Goal: Task Accomplishment & Management: Complete application form

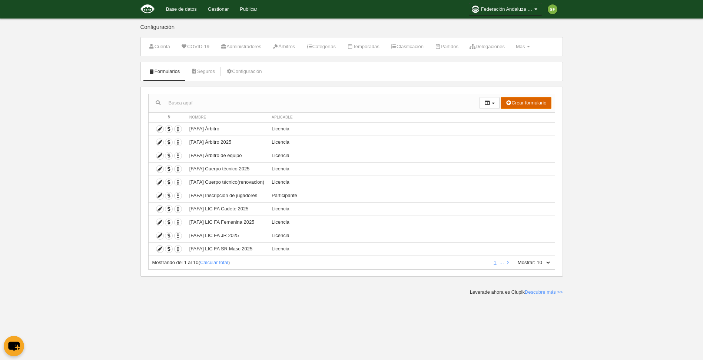
click at [529, 104] on button "Crear formulario" at bounding box center [526, 103] width 50 height 12
click at [547, 262] on select "10 25 50 100 500" at bounding box center [544, 263] width 16 height 7
select select "500"
click at [536, 260] on select "10 25 50 100 500" at bounding box center [544, 263] width 16 height 7
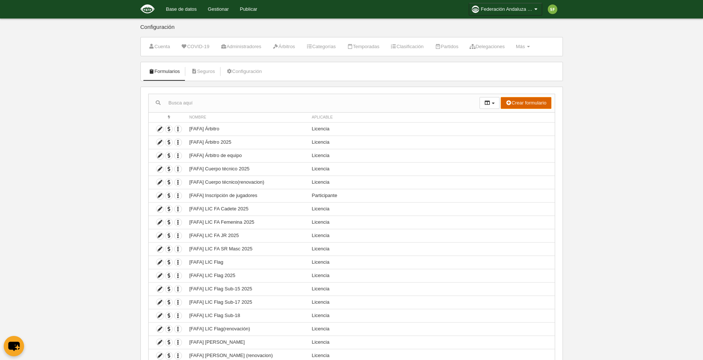
click at [540, 100] on button "Crear formulario" at bounding box center [526, 103] width 50 height 12
click at [529, 139] on span "Participante" at bounding box center [516, 142] width 32 height 6
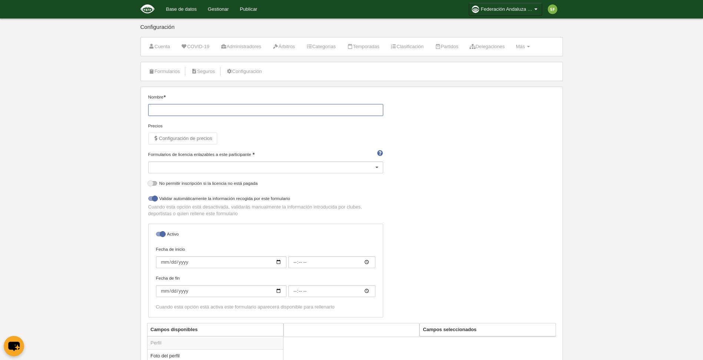
click at [187, 112] on input "Nombre" at bounding box center [265, 110] width 235 height 12
type input "CAFA Senior 11x11 2025"
click at [227, 169] on div at bounding box center [265, 168] width 235 height 12
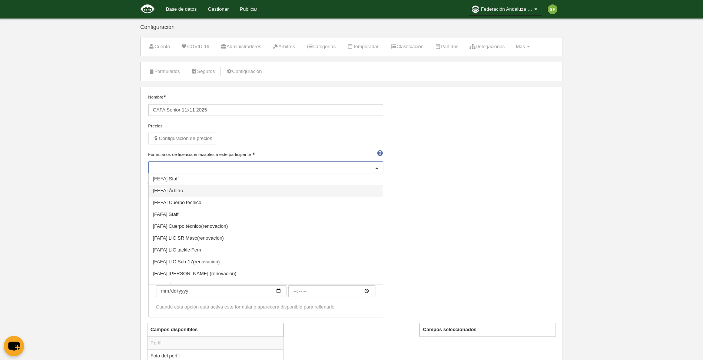
click at [434, 160] on div "Nombre CAFA Senior 11x11 2025 Precios Configuración de precios Formularios de l…" at bounding box center [351, 208] width 413 height 229
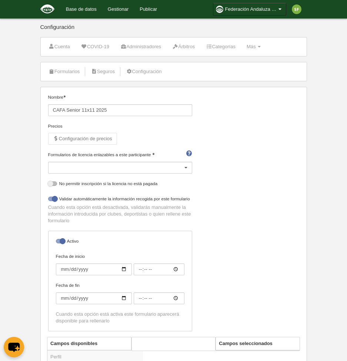
click at [155, 172] on div at bounding box center [120, 168] width 144 height 12
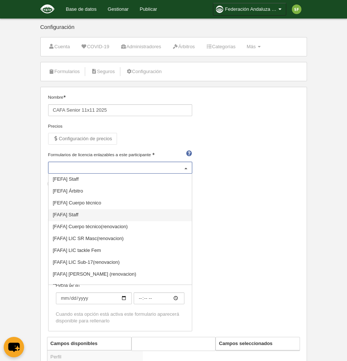
click at [92, 211] on span "[FAFA] Staff" at bounding box center [120, 215] width 143 height 12
select select "selected"
click at [166, 200] on span "[FEFA] Cuerpo técnico" at bounding box center [120, 203] width 143 height 12
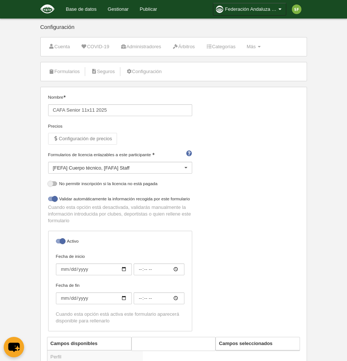
click at [171, 175] on div "Formularios de licencia enlazables a este participante [FEFA] Cuerpo técnico [F…" at bounding box center [120, 165] width 150 height 29
click at [177, 168] on div "[FEFA] Cuerpo técnico [FAFA] Staff" at bounding box center [120, 168] width 144 height 12
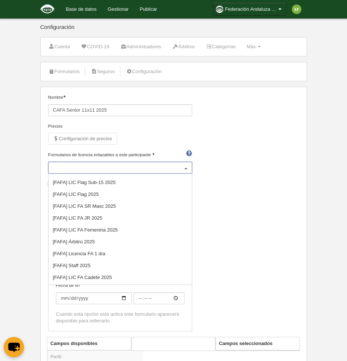
scroll to position [271, 0]
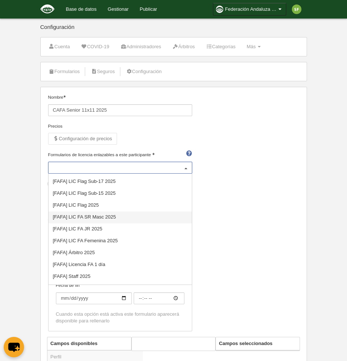
click at [101, 216] on span "[FAFA] LIC FA SR Masc 2025" at bounding box center [84, 217] width 63 height 6
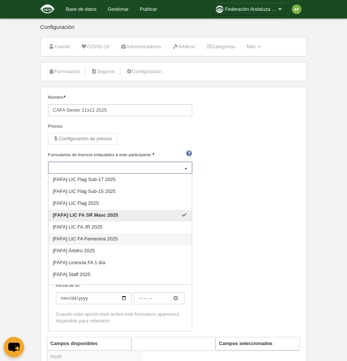
scroll to position [328, 0]
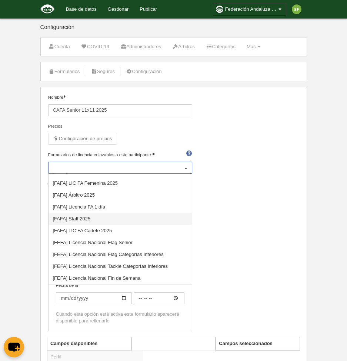
click at [89, 218] on span "[FAFA] Staff 2025" at bounding box center [72, 219] width 38 height 6
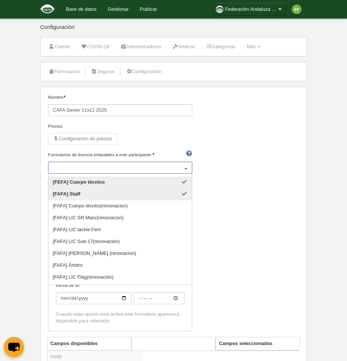
scroll to position [0, 0]
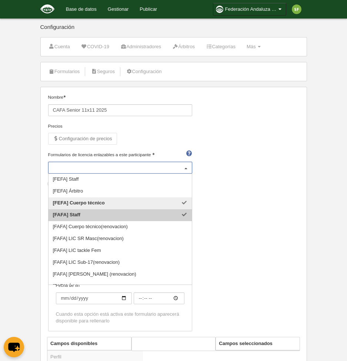
click at [181, 216] on span "[FAFA] Staff" at bounding box center [120, 215] width 143 height 12
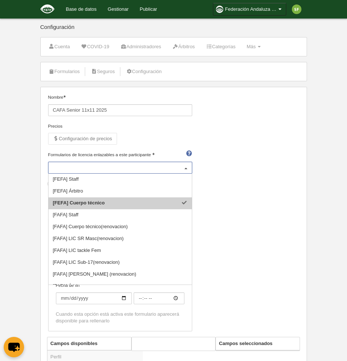
click at [181, 204] on span "[FEFA] Cuerpo técnico" at bounding box center [120, 203] width 143 height 12
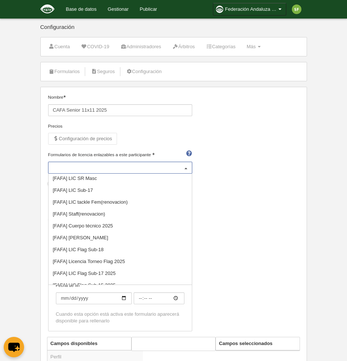
scroll to position [189, 0]
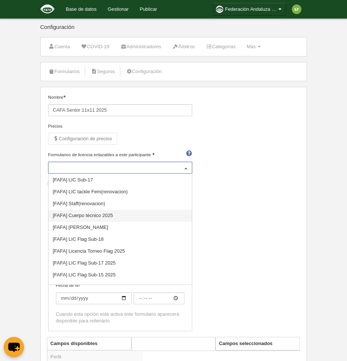
click at [111, 217] on span "[FAFA] Cuerpo técnico 2025" at bounding box center [83, 215] width 60 height 6
click at [188, 165] on div at bounding box center [186, 168] width 12 height 12
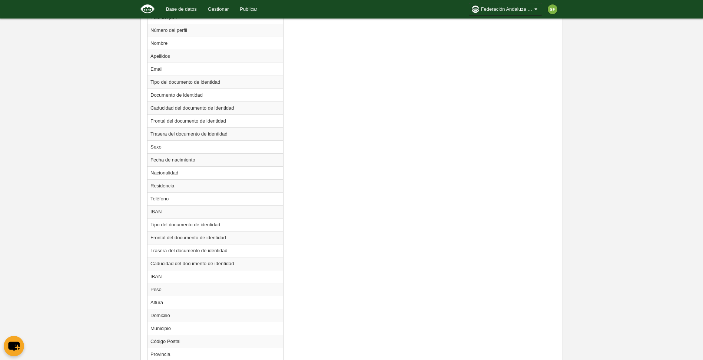
scroll to position [708, 0]
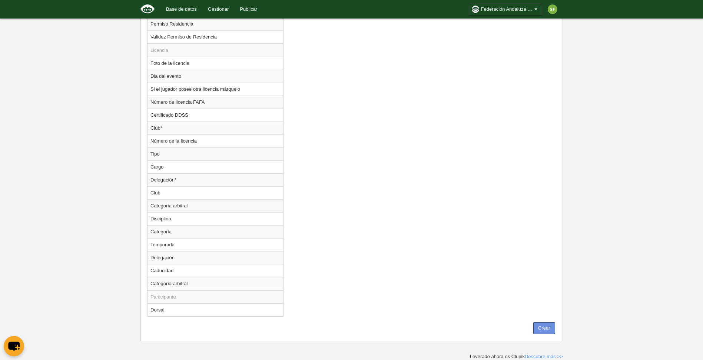
click at [543, 330] on button "Crear" at bounding box center [544, 329] width 22 height 12
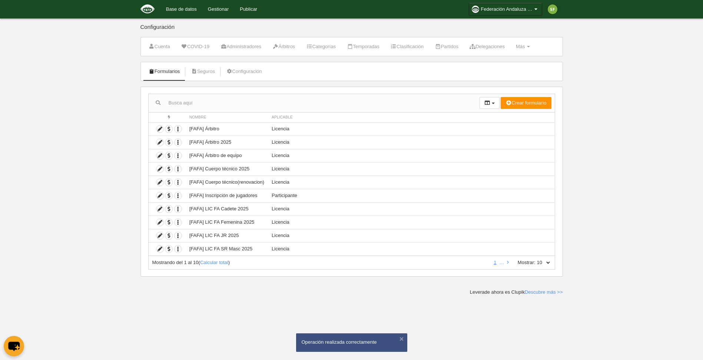
click at [536, 261] on select "10 25 50 100 500" at bounding box center [544, 263] width 16 height 7
select select "500"
click at [536, 260] on select "10 25 50 100 500" at bounding box center [544, 263] width 16 height 7
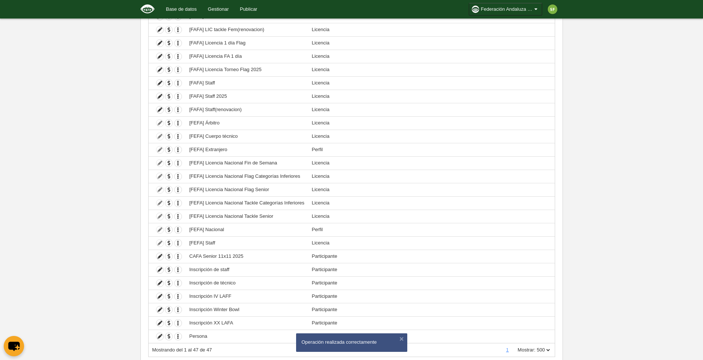
scroll to position [429, 0]
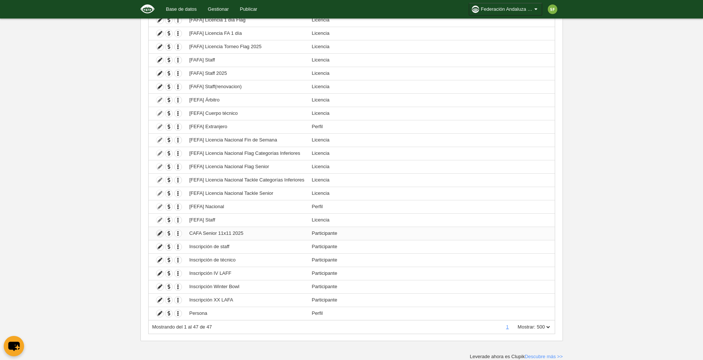
click at [161, 233] on icon at bounding box center [159, 233] width 7 height 7
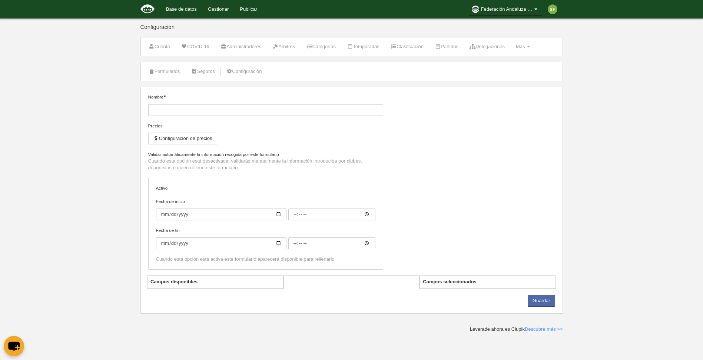
type input "CAFA Senior 11x11 2025"
checkbox input "true"
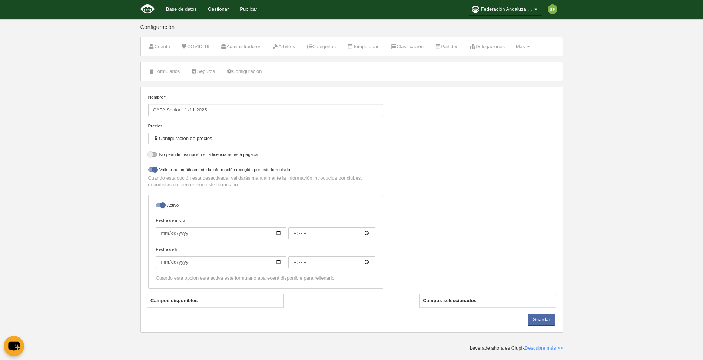
select select "selected"
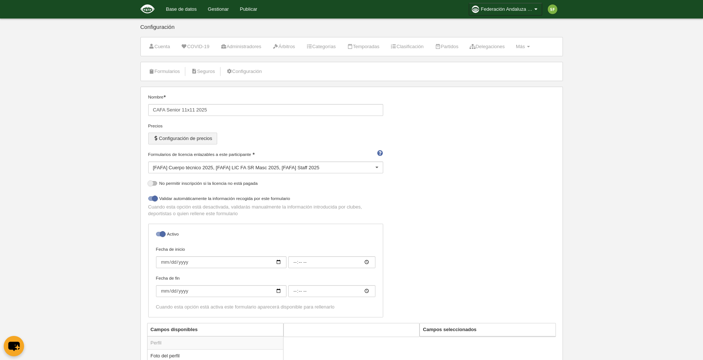
click at [177, 139] on button "Configuración de precios" at bounding box center [182, 139] width 69 height 12
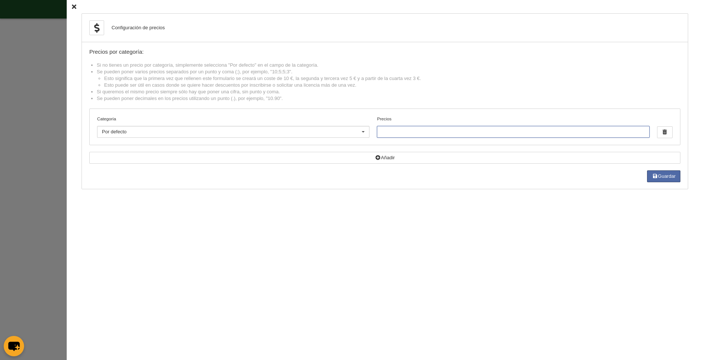
click at [463, 133] on input "Precios" at bounding box center [513, 132] width 272 height 12
type input "200"
click at [649, 179] on button "Guardar" at bounding box center [663, 177] width 33 height 12
drag, startPoint x: 67, startPoint y: 2, endPoint x: 68, endPoint y: 11, distance: 8.6
click at [68, 6] on div "Configuración de precios Precios por categoría: Si no tienes un precio por cate…" at bounding box center [385, 180] width 637 height 360
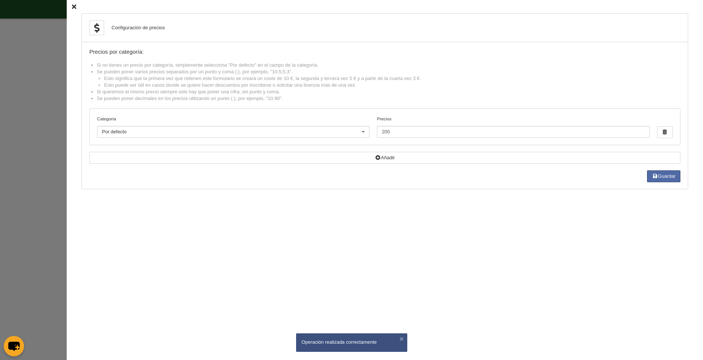
click at [72, 4] on icon at bounding box center [74, 6] width 4 height 5
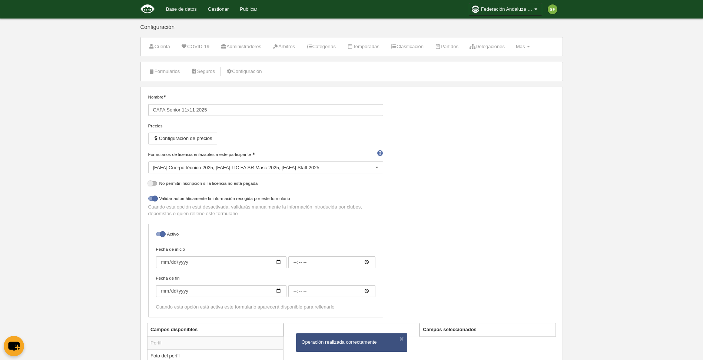
click at [186, 11] on link "Base de datos" at bounding box center [182, 9] width 42 height 19
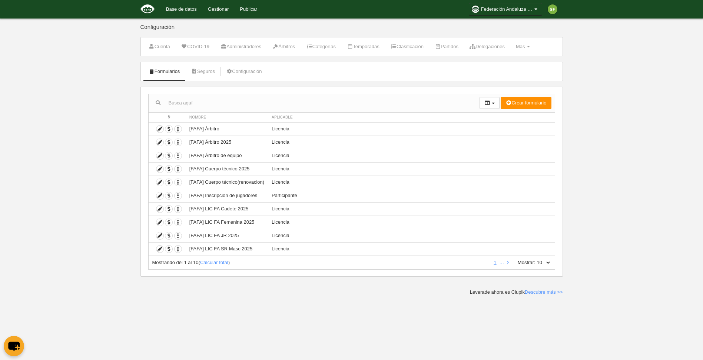
click at [543, 259] on div "Mostrando del 1 al 10 ( Calcular total ) 1 … Mostrar: 10 25 50 100 500" at bounding box center [351, 263] width 407 height 14
click at [544, 262] on select "10 25 50 100 500" at bounding box center [544, 263] width 16 height 7
select select "500"
click at [536, 260] on select "10 25 50 100 500" at bounding box center [544, 263] width 16 height 7
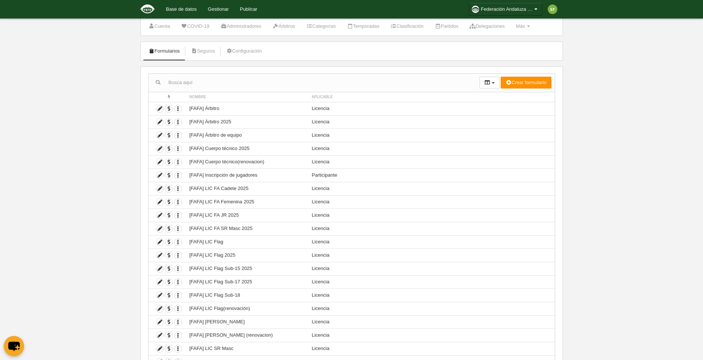
scroll to position [416, 0]
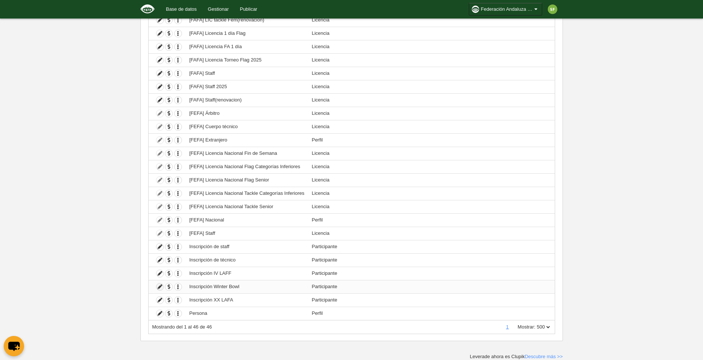
click at [159, 285] on icon at bounding box center [159, 287] width 7 height 7
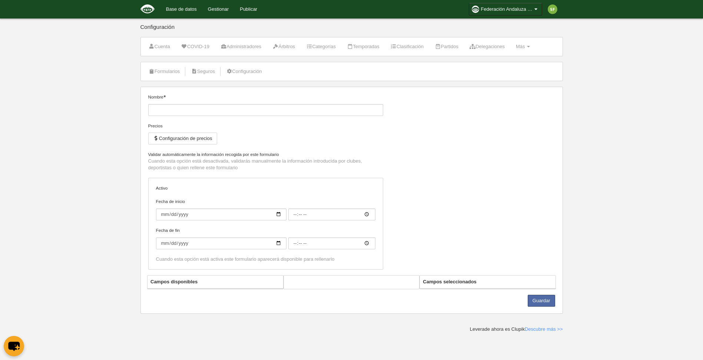
type input "Inscripción Winter Bowl"
checkbox input "true"
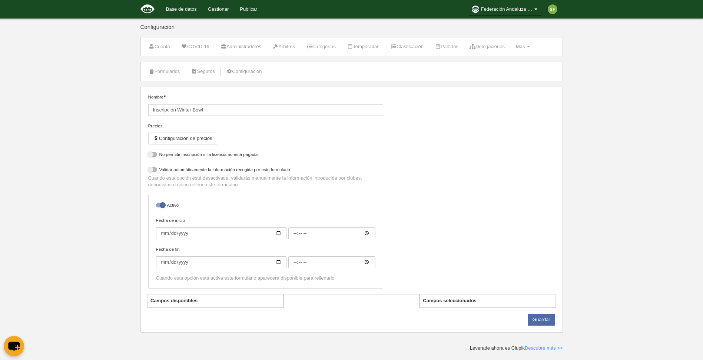
select select "selected"
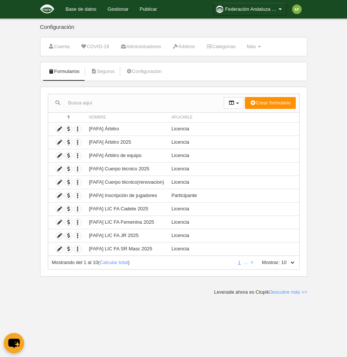
click at [288, 261] on select "10 25 50 100 500" at bounding box center [288, 263] width 16 height 7
select select "500"
click at [280, 260] on select "10 25 50 100 500" at bounding box center [288, 263] width 16 height 7
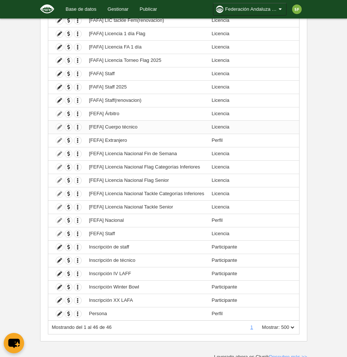
scroll to position [419, 0]
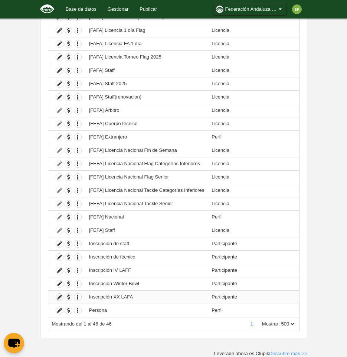
click at [56, 297] on icon at bounding box center [59, 297] width 7 height 7
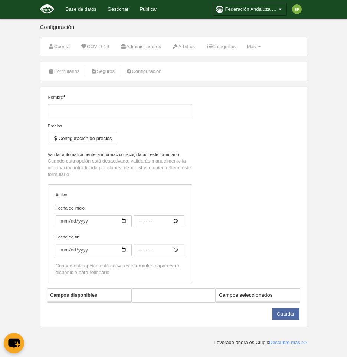
type input "Inscripción XX LAFA"
checkbox input "true"
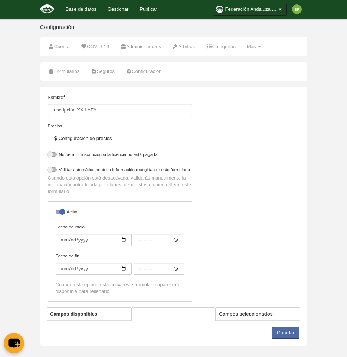
select select "selected"
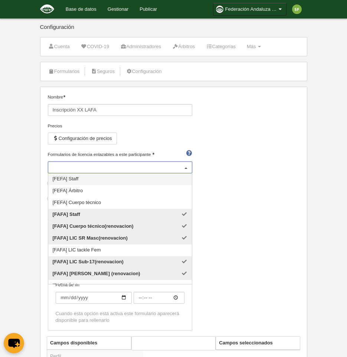
click at [185, 168] on div at bounding box center [186, 168] width 12 height 12
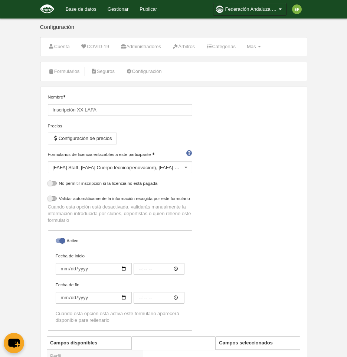
click at [189, 169] on div at bounding box center [186, 168] width 12 height 12
click at [123, 6] on link "Gestionar" at bounding box center [118, 9] width 32 height 19
